Goal: Task Accomplishment & Management: Use online tool/utility

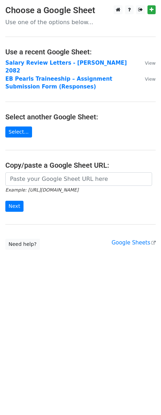
click at [69, 63] on strong "Salary Review Letters - Shrawan 2082" at bounding box center [65, 67] width 121 height 15
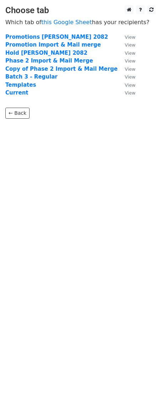
click at [41, 69] on strong "Copy of Phase 2 Import & Mail Merge" at bounding box center [61, 69] width 112 height 6
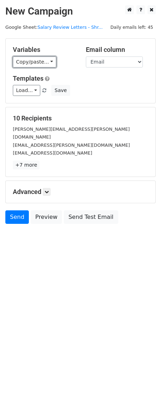
click at [35, 65] on link "Copy/paste..." at bounding box center [34, 62] width 43 height 11
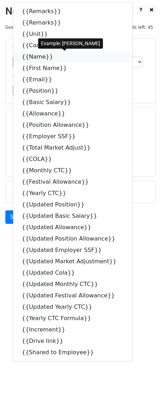
click at [55, 59] on icon at bounding box center [58, 57] width 6 height 6
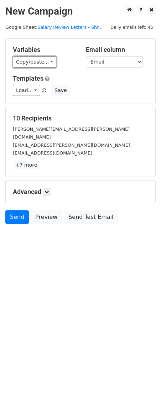
click at [25, 59] on link "Copy/paste..." at bounding box center [34, 62] width 43 height 11
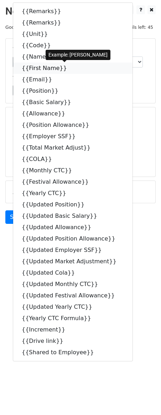
click at [43, 69] on link "{{First Name}}" at bounding box center [72, 68] width 119 height 11
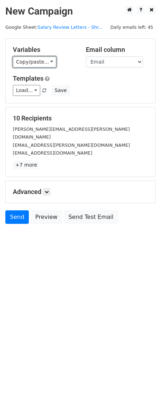
click at [38, 63] on link "Copy/paste..." at bounding box center [34, 62] width 43 height 11
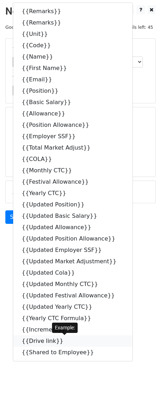
click at [51, 339] on link "{{Drive link}}" at bounding box center [72, 341] width 119 height 11
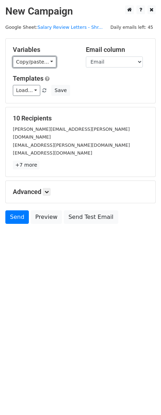
click at [32, 59] on link "Copy/paste..." at bounding box center [34, 62] width 43 height 11
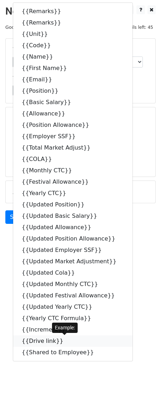
click at [47, 342] on link "{{Drive link}}" at bounding box center [72, 341] width 119 height 11
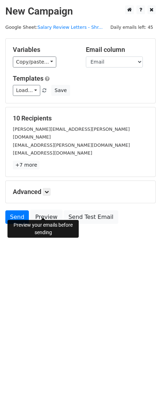
click at [43, 213] on link "Preview" at bounding box center [46, 218] width 31 height 14
click at [47, 215] on link "Preview" at bounding box center [46, 218] width 31 height 14
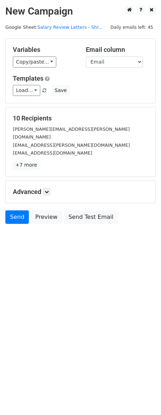
click at [24, 161] on link "+7 more" at bounding box center [26, 165] width 27 height 9
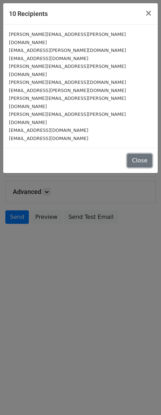
click at [132, 154] on button "Close" at bounding box center [139, 161] width 25 height 14
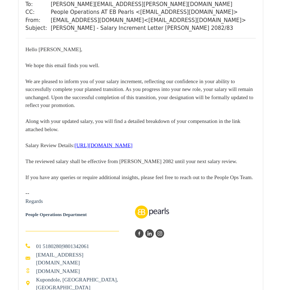
scroll to position [71, 0]
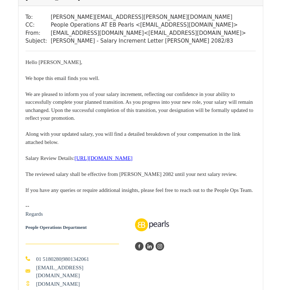
drag, startPoint x: 78, startPoint y: 165, endPoint x: 78, endPoint y: 153, distance: 12.1
click at [78, 153] on div "Hello Anita, We hope this email finds you well. We are pleased to inform you of…" at bounding box center [141, 126] width 230 height 136
copy u "https://drive.google.com/file/d/1x0ZEKoHO5AiRIE7xhCrZdB2z9twWlgfJ/view?usp=shar…"
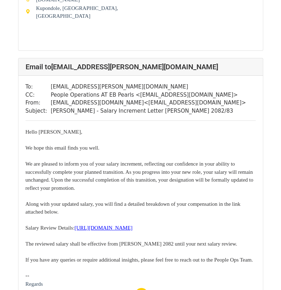
scroll to position [462, 0]
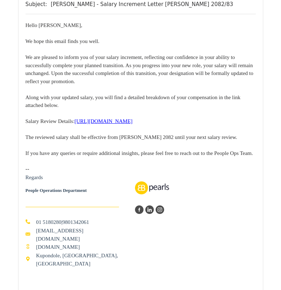
drag, startPoint x: 85, startPoint y: 126, endPoint x: 77, endPoint y: 117, distance: 12.1
click at [77, 117] on div "Hello Ashish, We hope this email finds you well. We are pleased to inform you o…" at bounding box center [141, 89] width 230 height 136
copy u "[URL][DOMAIN_NAME]"
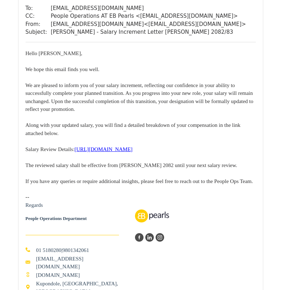
scroll to position [854, 0]
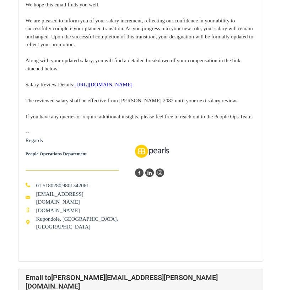
drag, startPoint x: 83, startPoint y: 91, endPoint x: 76, endPoint y: 82, distance: 11.2
click at [76, 82] on div "Hello Pankaj, We hope this email finds you well. We are pleased to inform you o…" at bounding box center [141, 53] width 230 height 136
copy u "[URL][DOMAIN_NAME]"
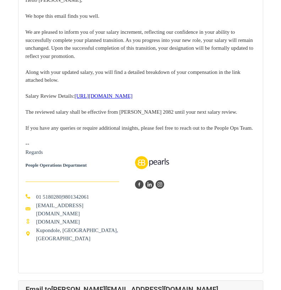
scroll to position [1209, 0]
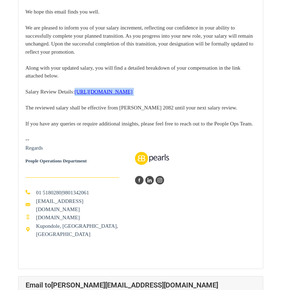
drag, startPoint x: 80, startPoint y: 94, endPoint x: 76, endPoint y: 80, distance: 14.8
click at [76, 80] on div "Hello Prabin, We hope this email finds you well. We are pleased to inform you o…" at bounding box center [141, 60] width 230 height 136
copy u "[URL][DOMAIN_NAME]"
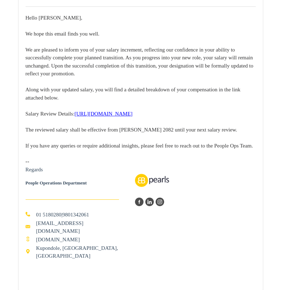
scroll to position [1529, 0]
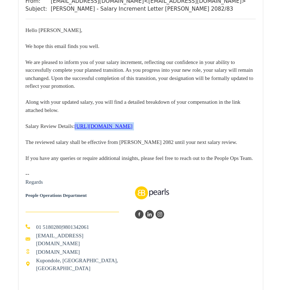
drag, startPoint x: 43, startPoint y: 123, endPoint x: 248, endPoint y: 135, distance: 204.5
click at [248, 135] on div "Hello Pratik, We hope this email finds you well. We are pleased to inform you o…" at bounding box center [141, 94] width 230 height 136
copy u "[URL][DOMAIN_NAME]"
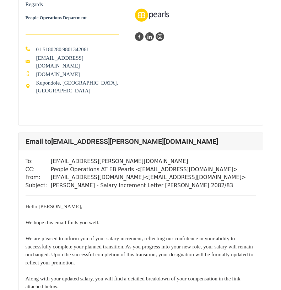
scroll to position [1778, 0]
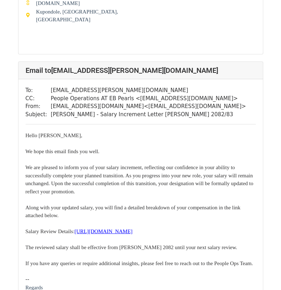
drag, startPoint x: 77, startPoint y: 222, endPoint x: 82, endPoint y: 230, distance: 9.5
click at [82, 230] on div "Hello Rajesh, We hope this email finds you well. We are pleased to inform you o…" at bounding box center [141, 200] width 230 height 136
copy u "[URL][DOMAIN_NAME]"
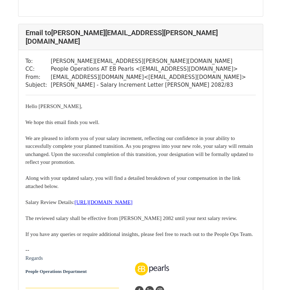
scroll to position [2241, 0]
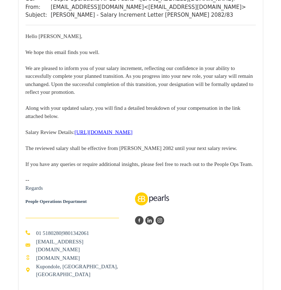
drag, startPoint x: 43, startPoint y: 122, endPoint x: 253, endPoint y: 122, distance: 209.5
click at [253, 122] on div "Hello Rupak, We hope this email finds you well. We are pleased to inform you of…" at bounding box center [141, 100] width 230 height 136
copy u "[URL][DOMAIN_NAME]"
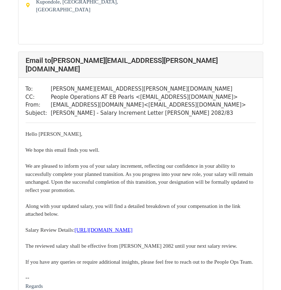
scroll to position [2561, 0]
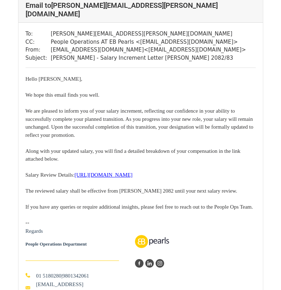
drag, startPoint x: 76, startPoint y: 149, endPoint x: 80, endPoint y: 154, distance: 7.1
click at [80, 154] on div "Hello Sabin, We hope this email finds you well. We are pleased to inform you of…" at bounding box center [141, 143] width 230 height 136
copy u "[URL][DOMAIN_NAME]"
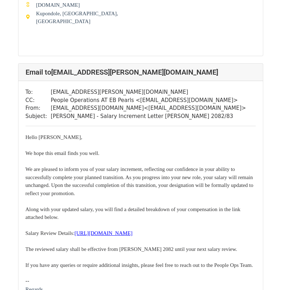
scroll to position [0, 0]
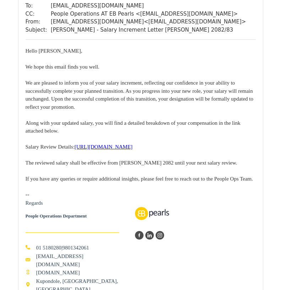
scroll to position [3367, 0]
